Goal: Task Accomplishment & Management: Manage account settings

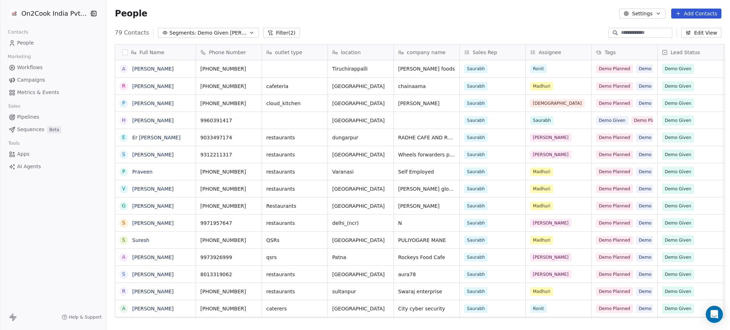
scroll to position [283, 620]
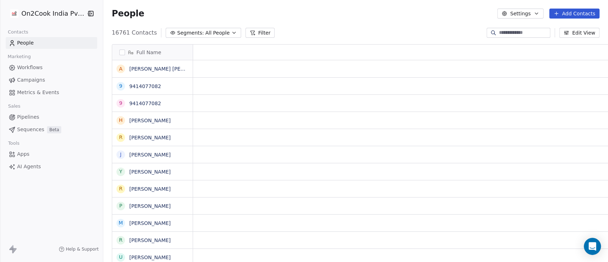
scroll to position [7, 8]
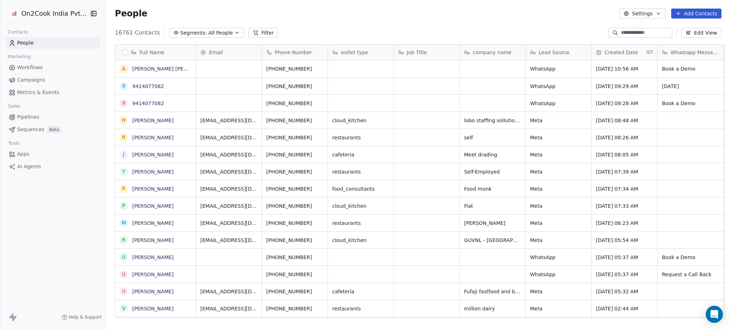
scroll to position [283, 620]
click at [219, 31] on span "All People" at bounding box center [220, 32] width 24 height 7
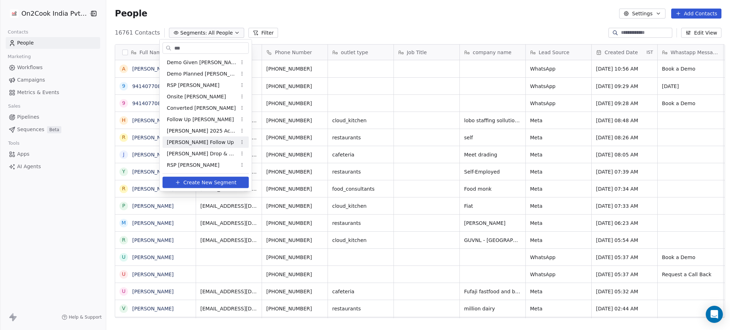
type input "***"
click at [192, 142] on span "Sam Follow Up" at bounding box center [200, 141] width 67 height 7
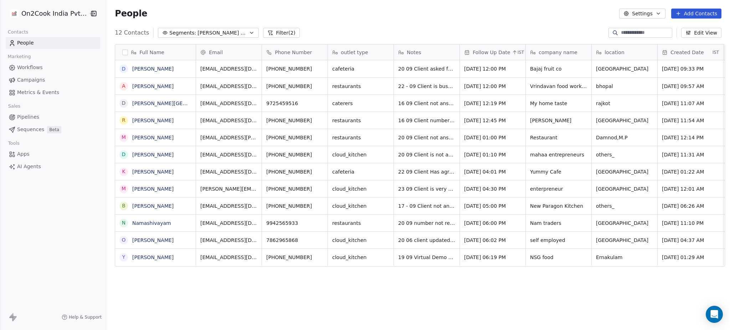
click at [263, 37] on button "Filter (2)" at bounding box center [281, 33] width 37 height 10
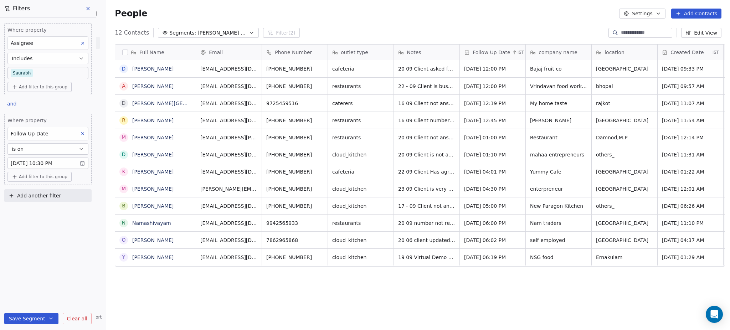
click at [67, 162] on body "On2Cook India Pvt. Ltd. Contacts People Marketing Workflows Campaigns Metrics &…" at bounding box center [365, 165] width 730 height 330
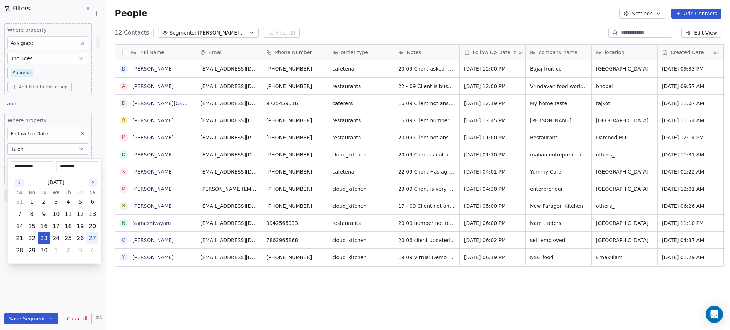
click at [55, 150] on html "On2Cook India Pvt. Ltd. Contacts People Marketing Workflows Campaigns Metrics &…" at bounding box center [365, 165] width 730 height 330
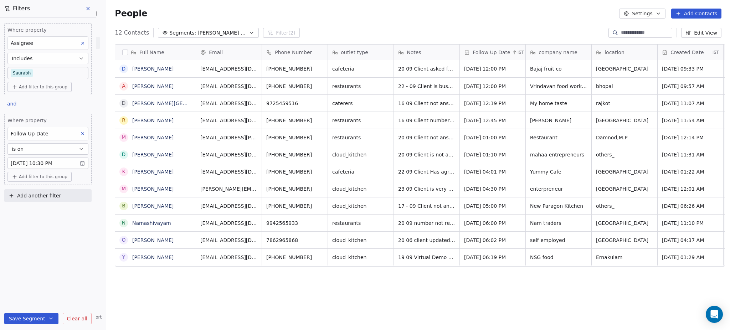
click at [55, 150] on button "is on" at bounding box center [47, 148] width 81 height 11
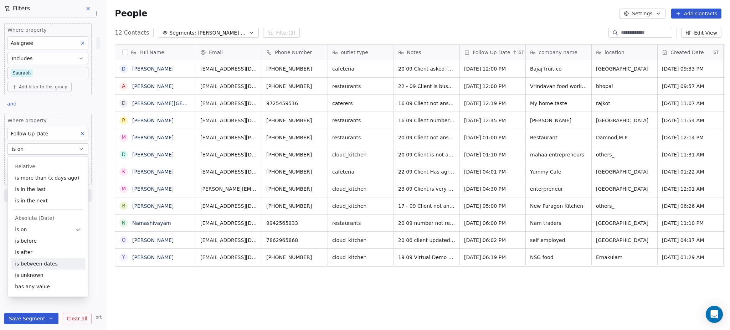
click at [30, 261] on div "is between dates" at bounding box center [48, 263] width 74 height 11
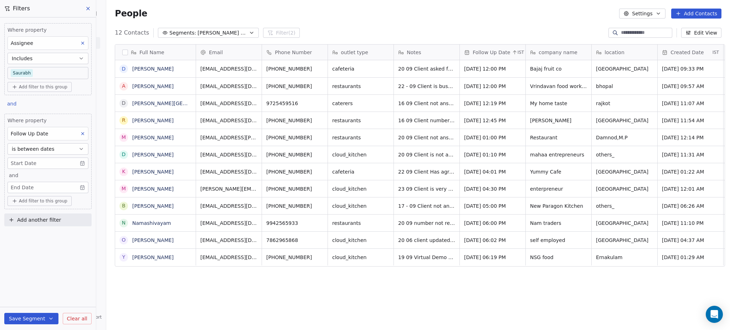
click at [55, 165] on body "On2Cook India Pvt. Ltd. Contacts People Marketing Workflows Campaigns Metrics &…" at bounding box center [365, 165] width 730 height 330
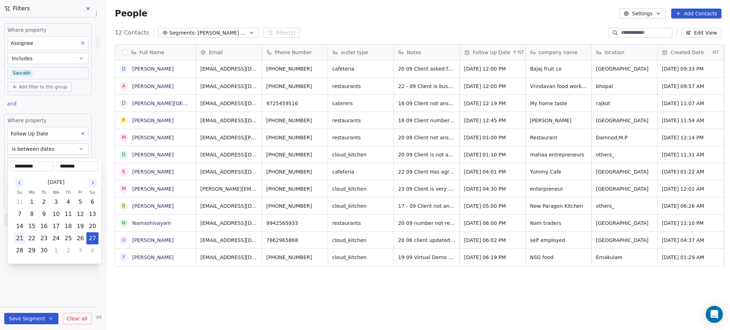
click at [22, 237] on button "21" at bounding box center [19, 238] width 11 height 11
type input "**********"
click at [69, 108] on html "On2Cook India Pvt. Ltd. Contacts People Marketing Workflows Campaigns Metrics &…" at bounding box center [365, 165] width 730 height 330
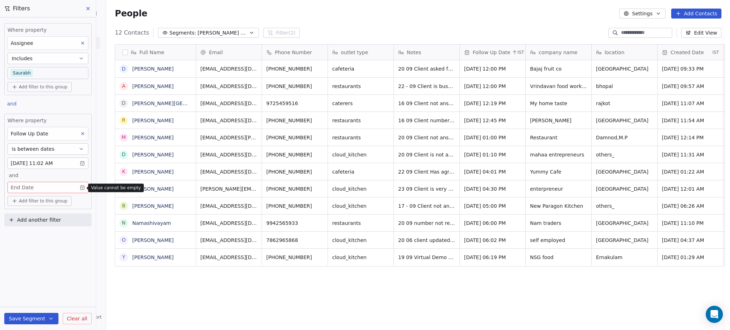
click at [66, 187] on body "On2Cook India Pvt. Ltd. Contacts People Marketing Workflows Campaigns Metrics &…" at bounding box center [365, 165] width 730 height 330
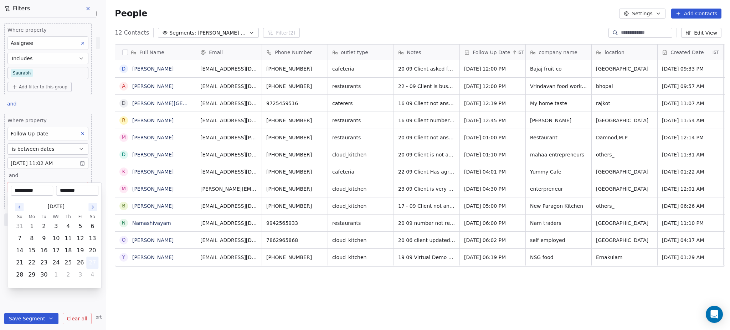
click at [89, 261] on button "27" at bounding box center [92, 262] width 11 height 11
click at [48, 164] on html "On2Cook India Pvt. Ltd. Contacts People Marketing Workflows Campaigns Metrics &…" at bounding box center [365, 165] width 730 height 330
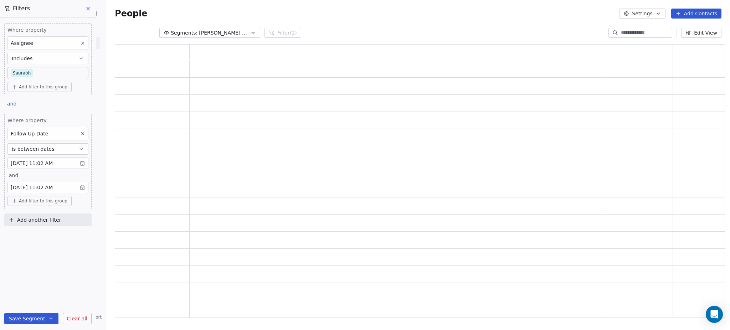
scroll to position [266, 603]
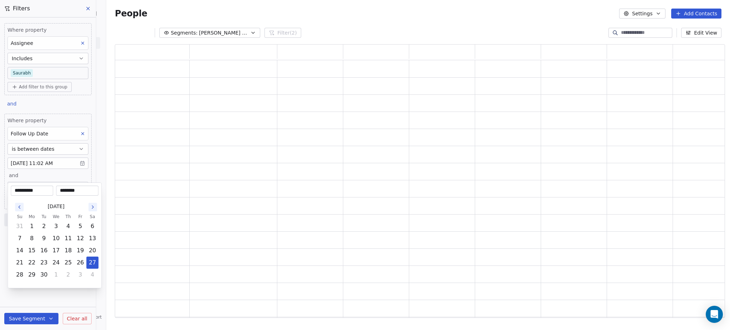
click at [51, 193] on body "**********" at bounding box center [365, 165] width 730 height 330
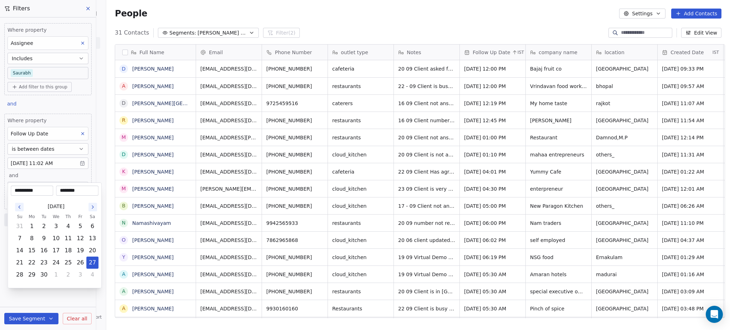
click at [71, 194] on div "********" at bounding box center [77, 191] width 42 height 10
click at [76, 190] on input "********" at bounding box center [77, 190] width 40 height 7
type input "********"
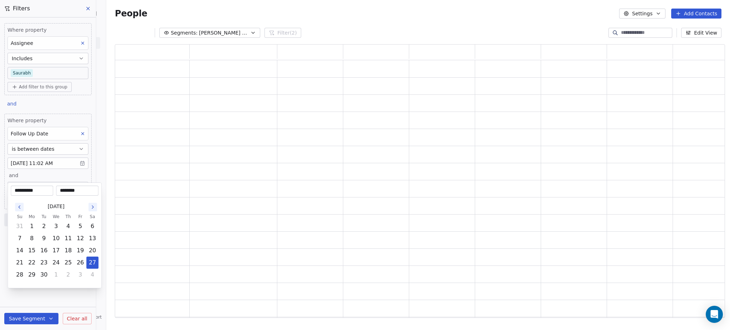
click at [76, 100] on html "**********" at bounding box center [365, 165] width 730 height 330
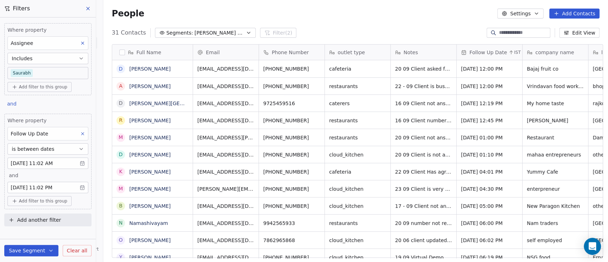
scroll to position [0, 0]
click at [88, 7] on icon at bounding box center [88, 9] width 6 height 6
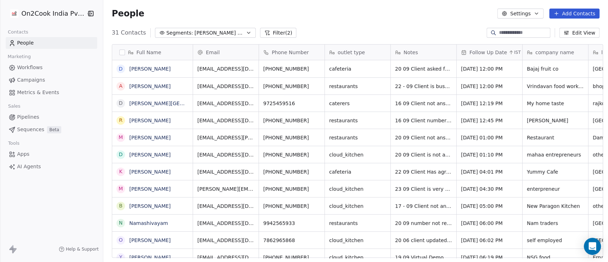
click at [333, 13] on div "People Settings Add Contacts" at bounding box center [356, 14] width 488 height 10
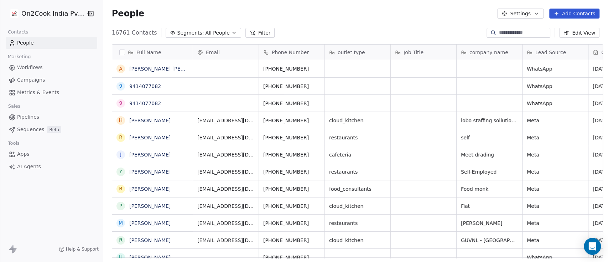
scroll to position [7, 8]
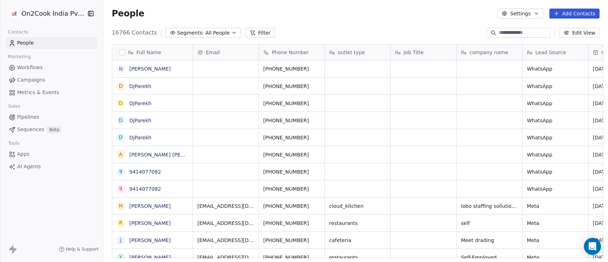
click at [205, 32] on span "All People" at bounding box center [217, 32] width 24 height 7
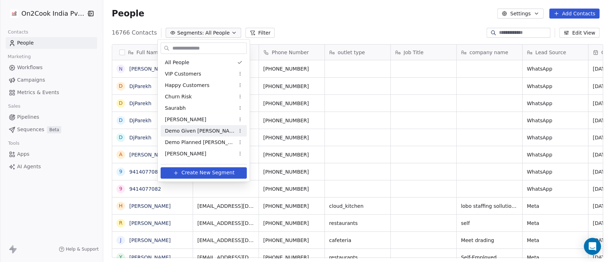
click at [195, 133] on span "Demo Given Sam" at bounding box center [200, 130] width 70 height 7
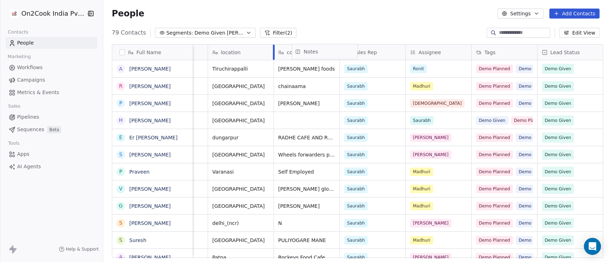
scroll to position [0, 117]
drag, startPoint x: 513, startPoint y: 50, endPoint x: 363, endPoint y: 57, distance: 149.8
click at [363, 57] on div "Full Name A Arul Jyothi R Rekha Radhakrishnan P Payel Nandy H Harshet Agarwal E…" at bounding box center [357, 151] width 491 height 213
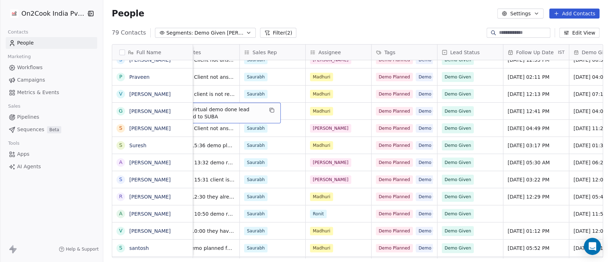
scroll to position [0, 284]
click at [203, 110] on span "26-8 virtual demo done lead passed to SUBA" at bounding box center [220, 113] width 85 height 14
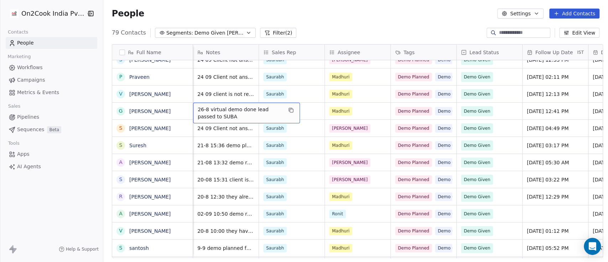
click at [203, 110] on span "26-8 virtual demo done lead passed to SUBA" at bounding box center [240, 113] width 85 height 14
click at [192, 107] on textarea "**********" at bounding box center [243, 113] width 106 height 22
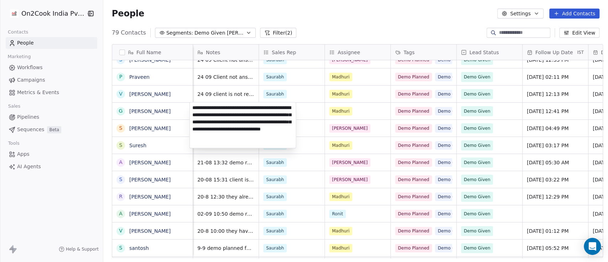
click at [191, 105] on textarea "**********" at bounding box center [243, 125] width 106 height 46
type textarea "**********"
click at [356, 108] on html "On2Cook India Pvt. Ltd. Contacts People Marketing Workflows Campaigns Metrics &…" at bounding box center [304, 131] width 608 height 262
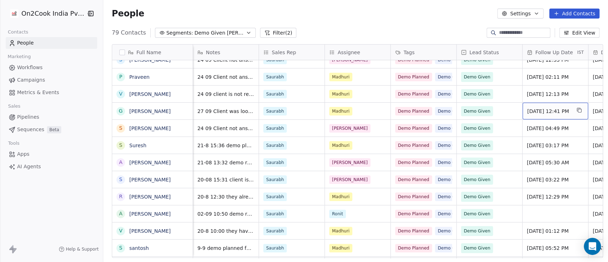
click at [538, 110] on span "Sep 27, 2025 12:41 PM" at bounding box center [548, 111] width 43 height 7
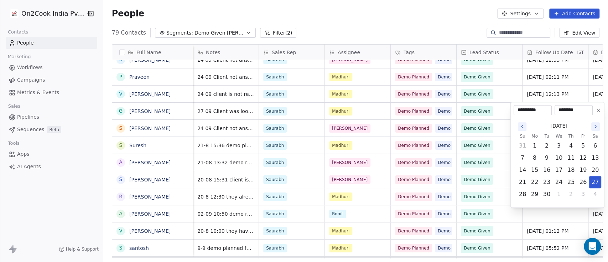
click at [598, 110] on icon at bounding box center [598, 110] width 3 height 3
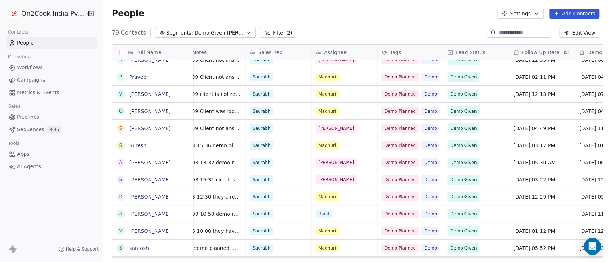
scroll to position [0, 278]
click at [481, 114] on span "Demo Given" at bounding box center [468, 111] width 43 height 10
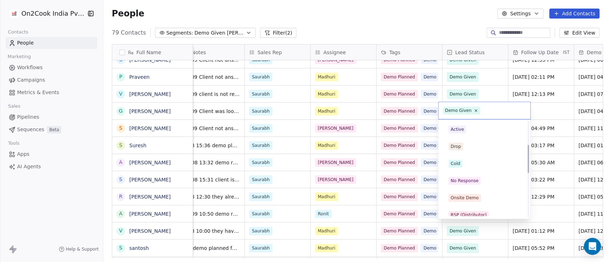
scroll to position [14, 0]
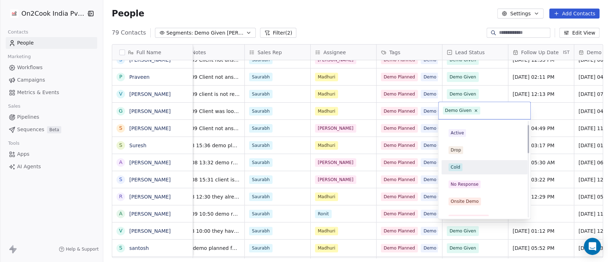
click at [475, 170] on div "Cold" at bounding box center [485, 167] width 72 height 8
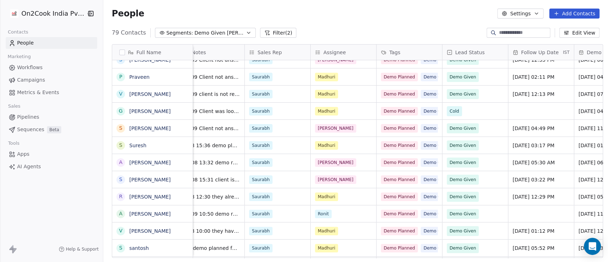
click at [439, 16] on div "People Settings Add Contacts" at bounding box center [356, 14] width 488 height 10
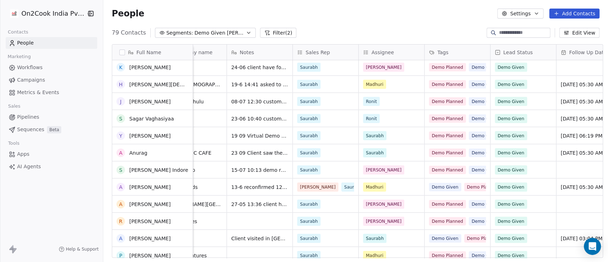
scroll to position [1045, 0]
click at [225, 32] on span "Demo Given Sam" at bounding box center [220, 32] width 50 height 7
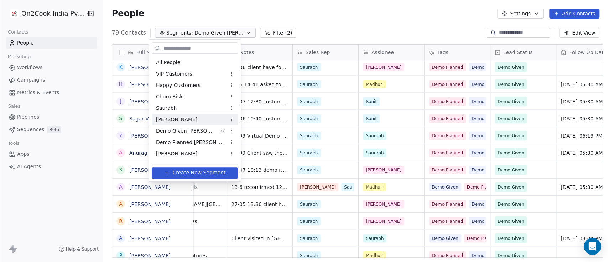
click at [201, 117] on div "Anmol Soni" at bounding box center [195, 119] width 86 height 11
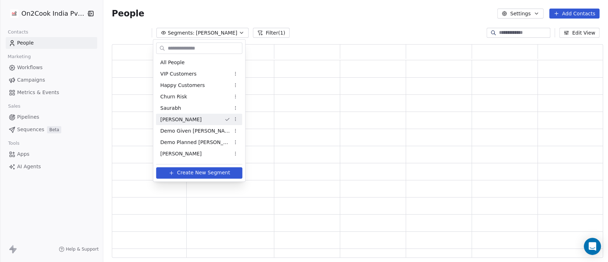
scroll to position [206, 484]
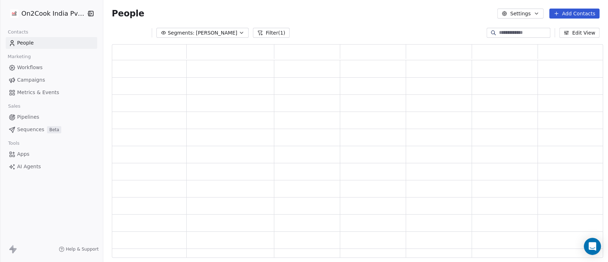
click at [207, 38] on div "Segments: Anmol Soni Filter (1) Edit View" at bounding box center [355, 32] width 505 height 11
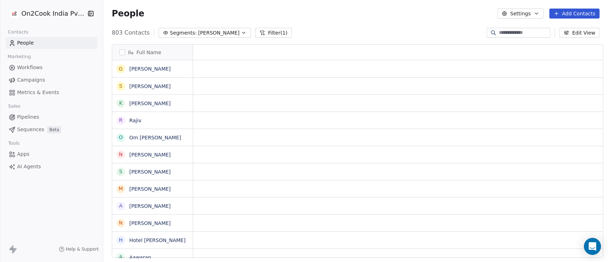
scroll to position [223, 501]
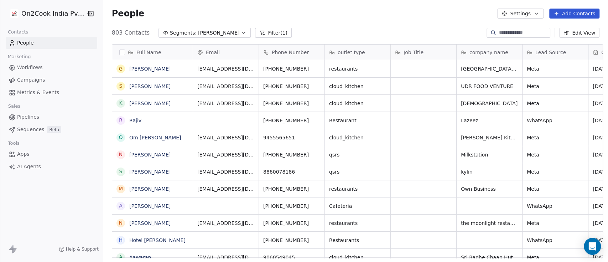
click at [211, 33] on span "Anmol Soni" at bounding box center [218, 32] width 41 height 7
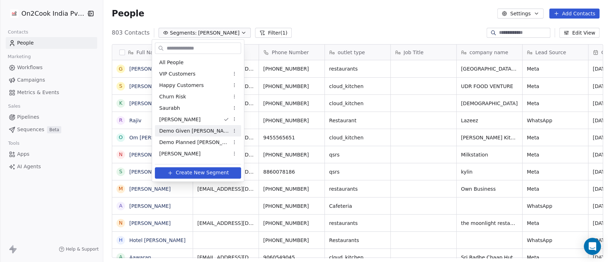
click at [191, 130] on span "Demo Given Sam" at bounding box center [194, 130] width 70 height 7
